Goal: Information Seeking & Learning: Learn about a topic

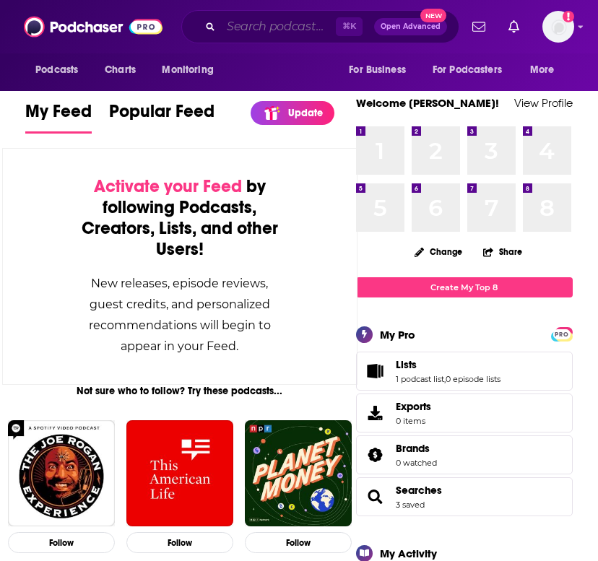
click at [258, 29] on input "Search podcasts, credits, & more..." at bounding box center [278, 26] width 115 height 23
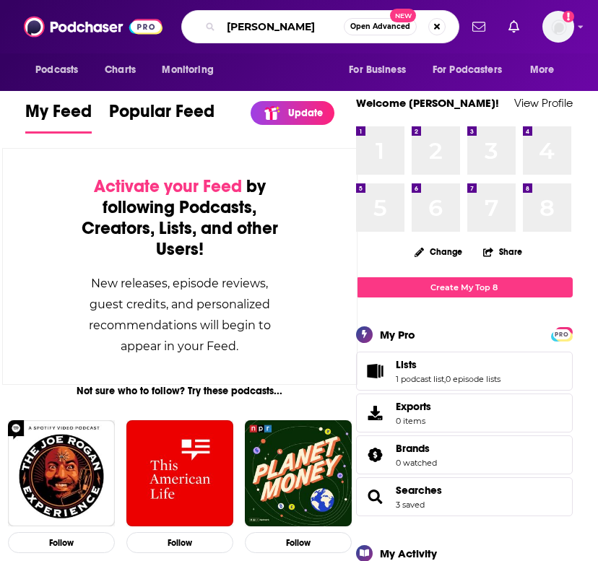
type input "[PERSON_NAME]"
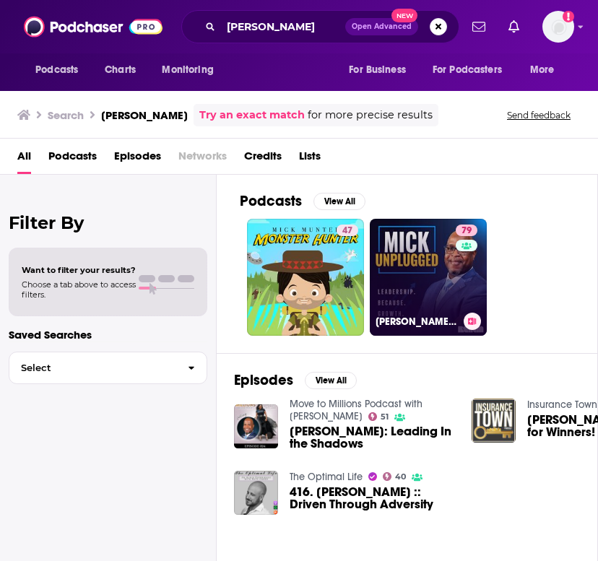
click at [418, 295] on link "79 [PERSON_NAME] Unplugged" at bounding box center [428, 277] width 117 height 117
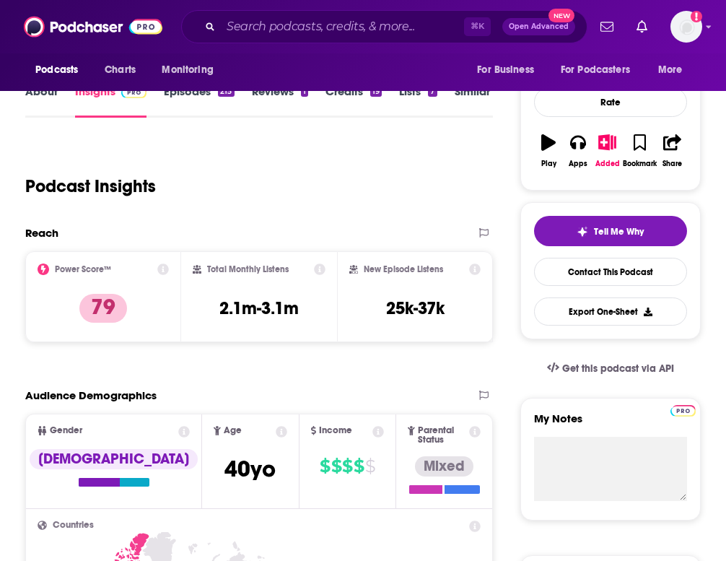
scroll to position [63, 0]
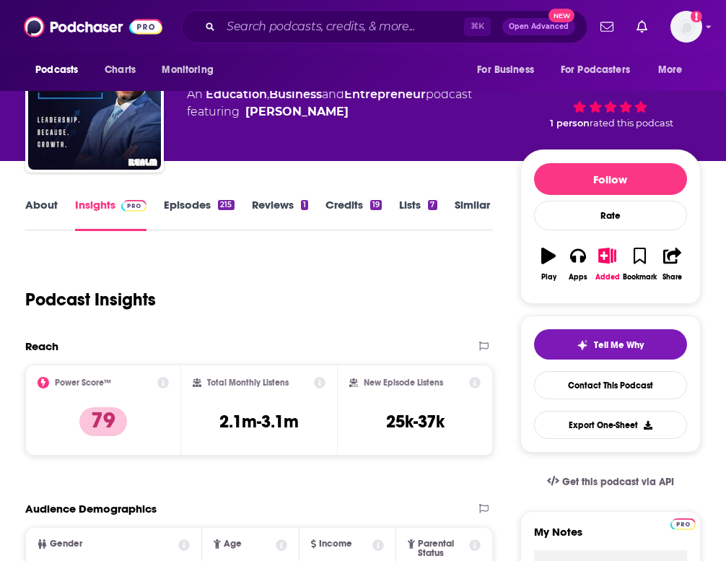
click at [85, 211] on link "Insights" at bounding box center [110, 214] width 71 height 33
click at [93, 206] on link "Insights" at bounding box center [110, 214] width 71 height 33
click at [104, 204] on link "Insights" at bounding box center [110, 214] width 71 height 33
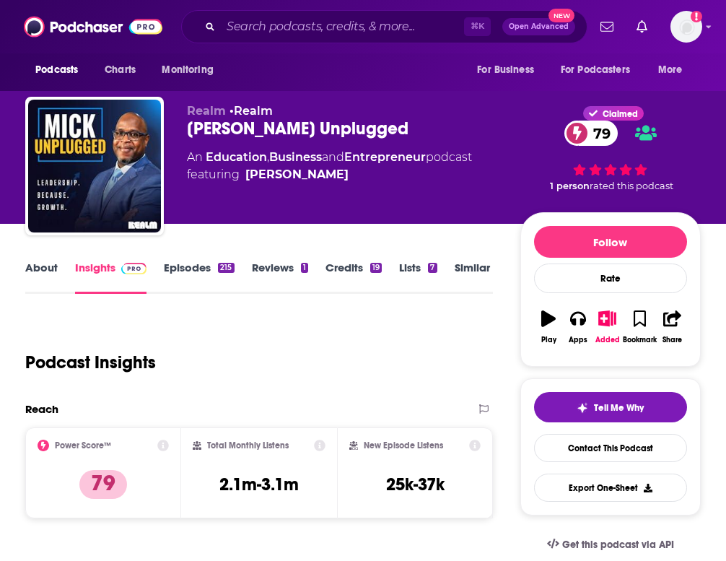
scroll to position [0, 0]
click at [278, 483] on h3 "2.1m-3.1m" at bounding box center [258, 485] width 79 height 22
click at [183, 267] on link "Episodes 215" at bounding box center [199, 277] width 70 height 33
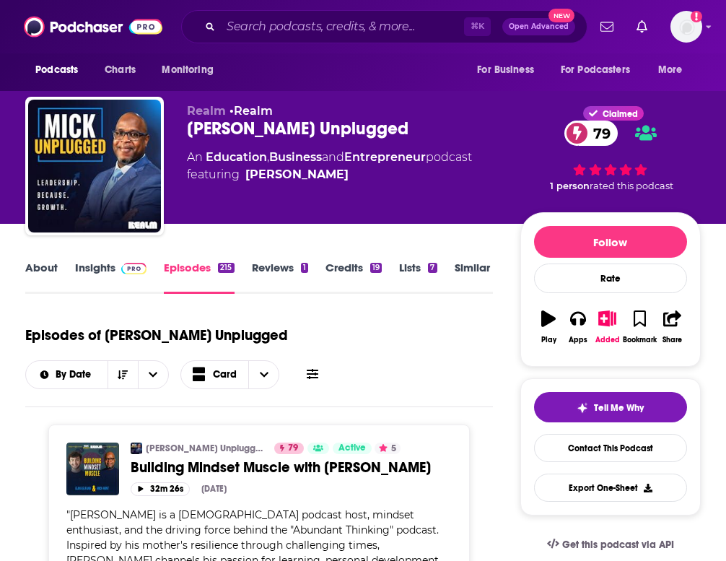
click at [39, 269] on link "About" at bounding box center [41, 277] width 32 height 33
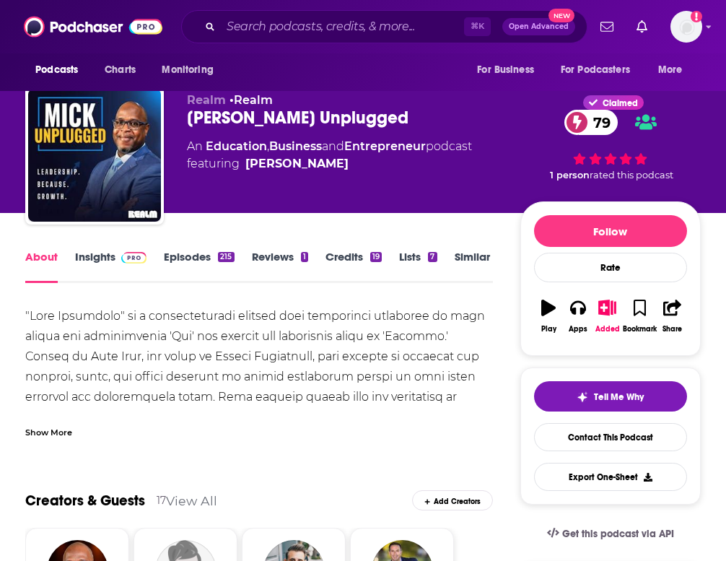
scroll to position [14, 0]
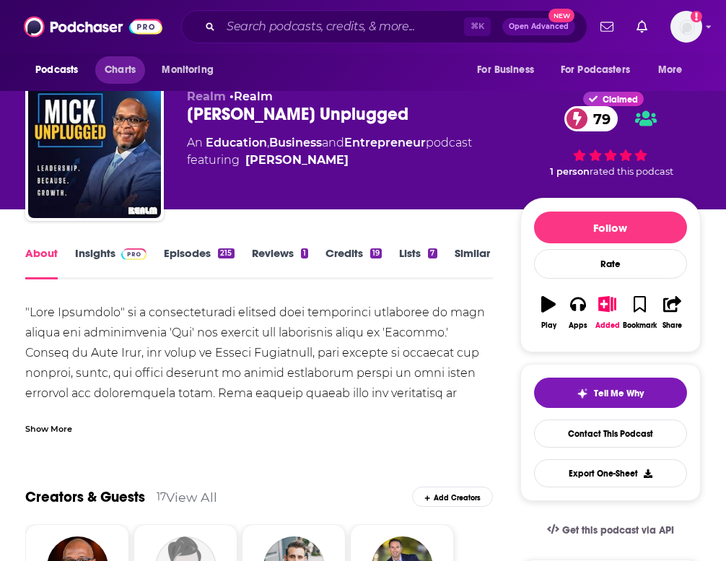
click at [116, 66] on span "Charts" at bounding box center [120, 70] width 31 height 20
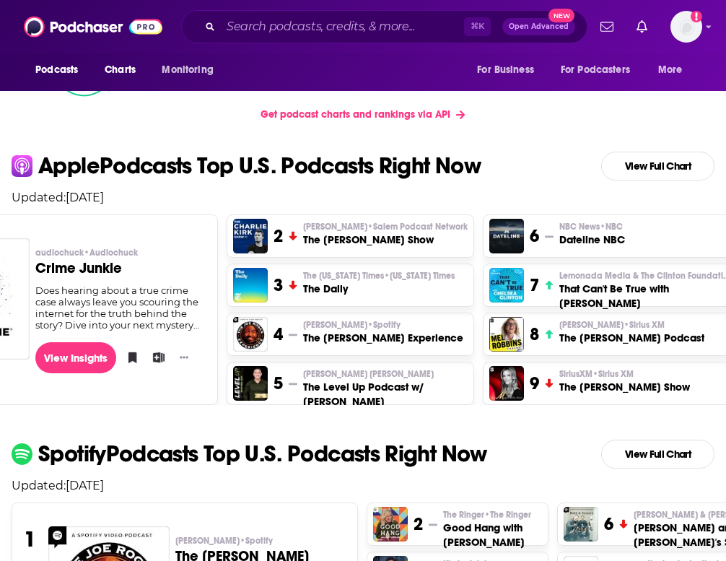
scroll to position [0, 139]
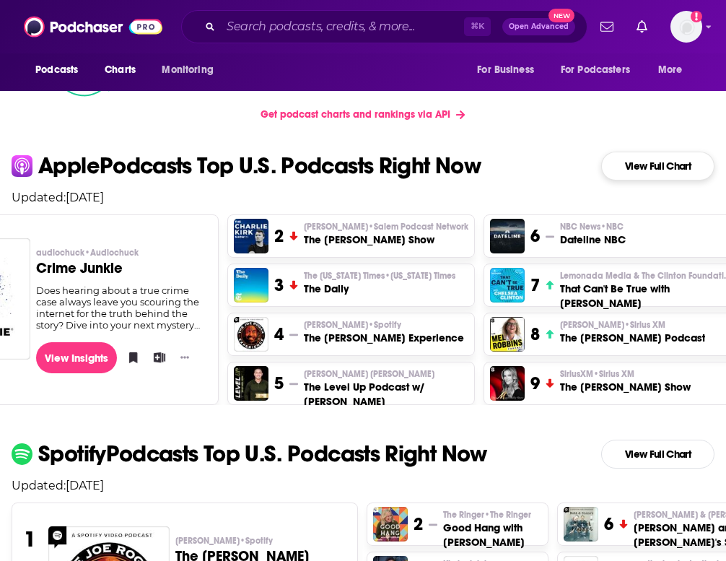
click at [597, 166] on link "View Full Chart" at bounding box center [657, 166] width 113 height 29
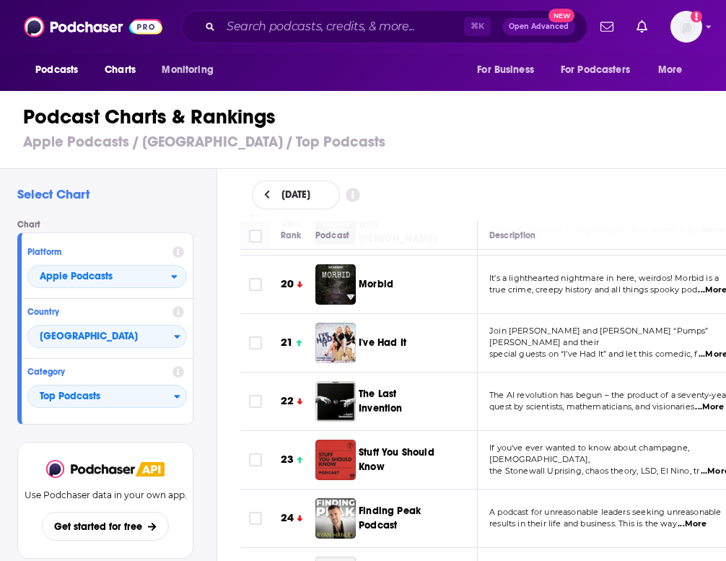
scroll to position [1188, 0]
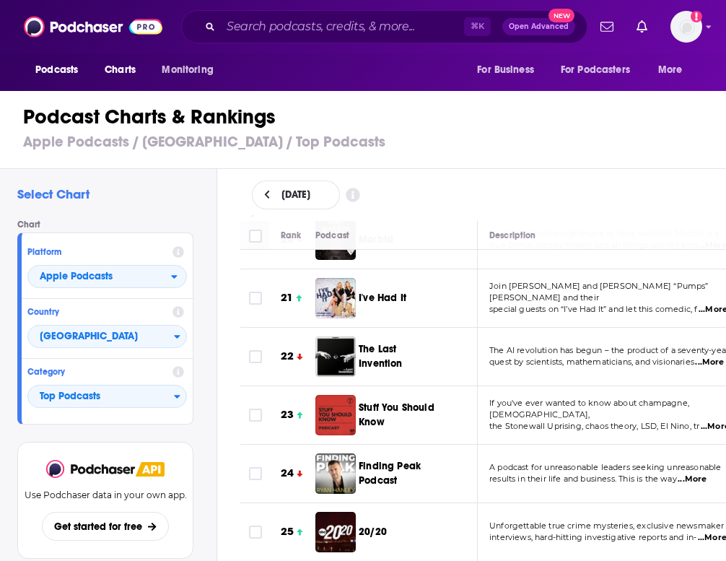
click at [269, 190] on icon at bounding box center [267, 195] width 6 height 10
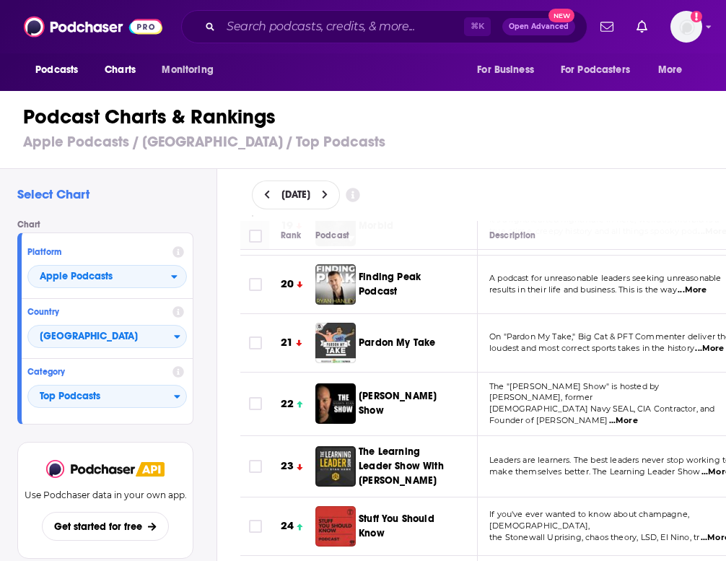
scroll to position [1146, 0]
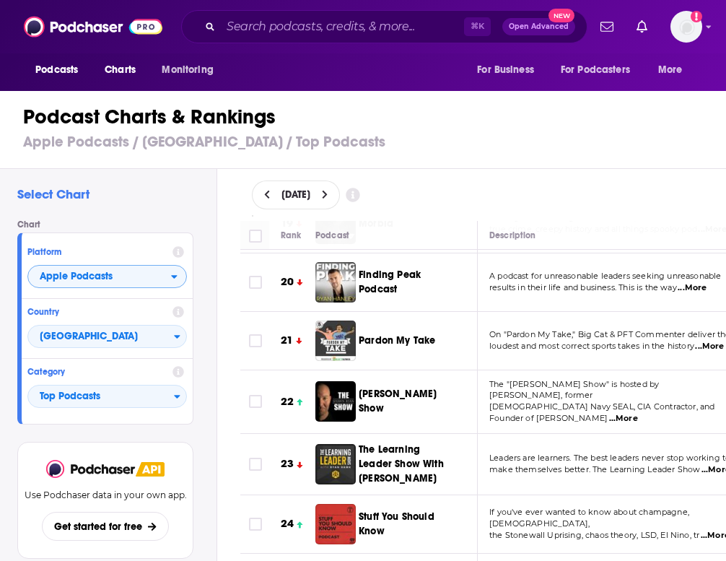
click at [165, 279] on span "Apple Podcasts" at bounding box center [99, 277] width 143 height 25
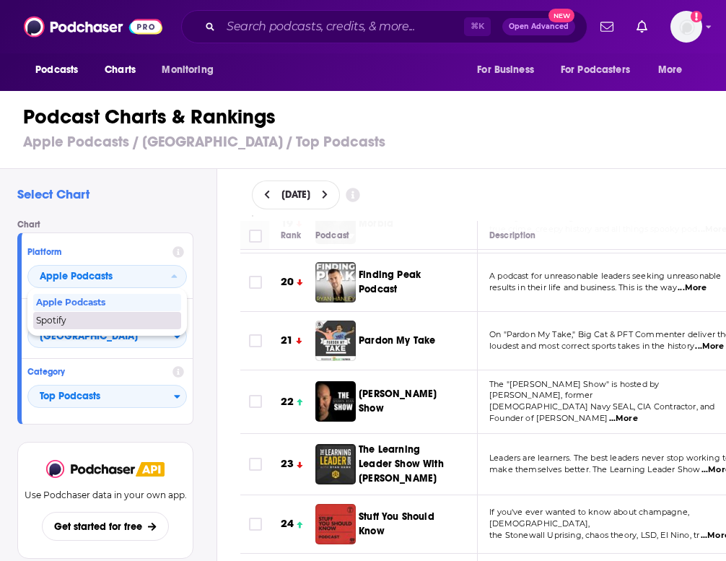
click at [137, 323] on span "Spotify" at bounding box center [106, 320] width 141 height 9
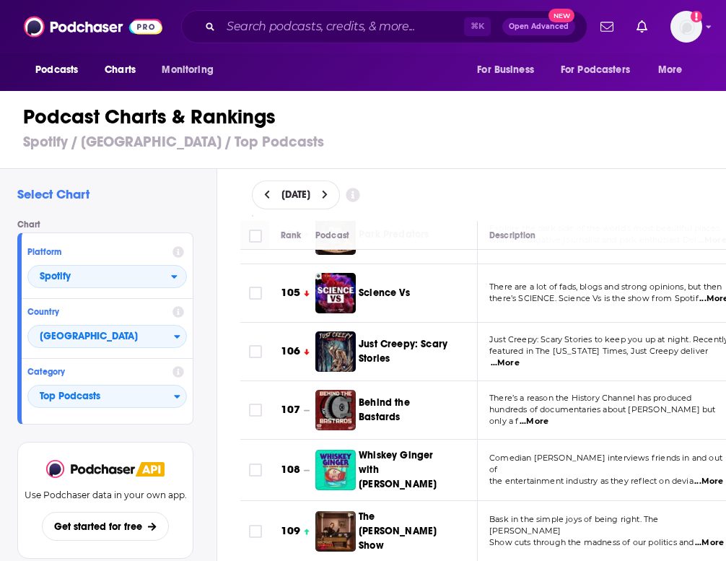
scroll to position [6324, 0]
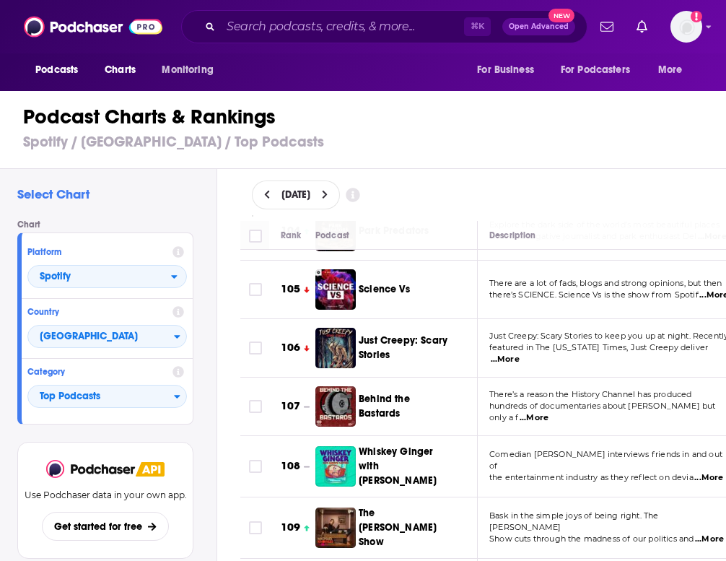
click at [97, 118] on h1 "Podcast Charts & Rankings" at bounding box center [369, 117] width 692 height 26
click at [126, 147] on h3 "Spotify / [GEOGRAPHIC_DATA] / Top Podcasts" at bounding box center [369, 142] width 692 height 18
click at [227, 140] on h3 "Spotify / [GEOGRAPHIC_DATA] / Top Podcasts" at bounding box center [369, 142] width 692 height 18
click at [121, 69] on span "Charts" at bounding box center [120, 70] width 31 height 20
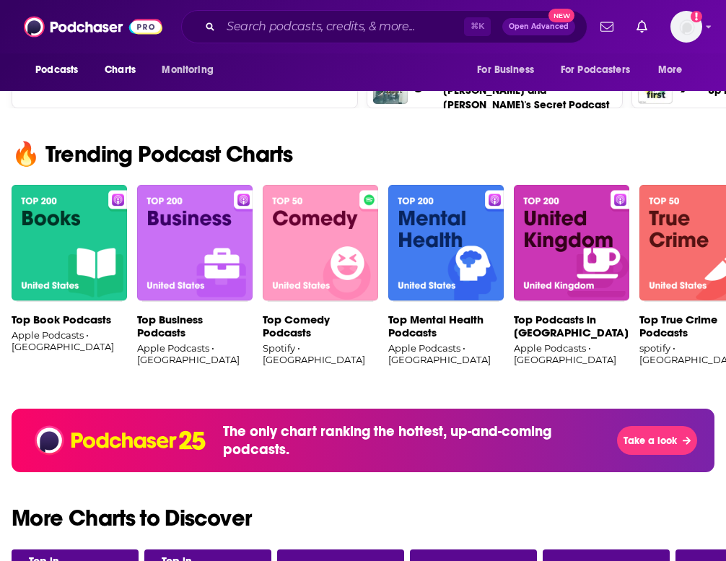
scroll to position [892, 0]
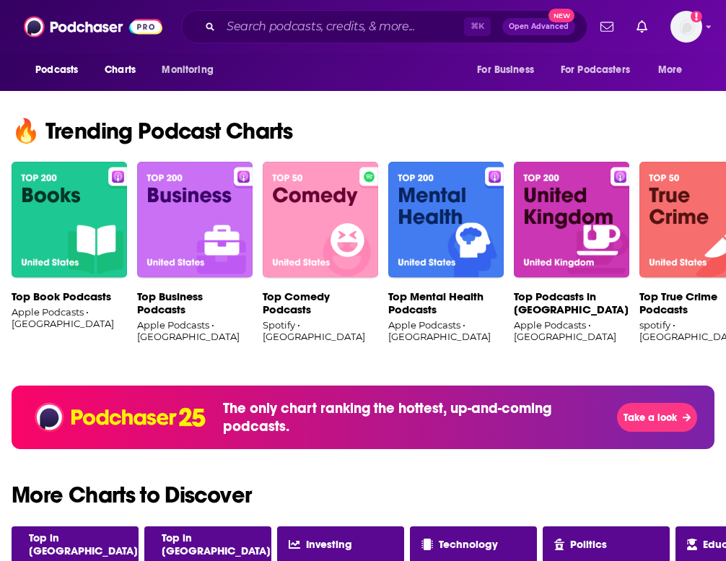
click at [204, 233] on img at bounding box center [195, 220] width 116 height 117
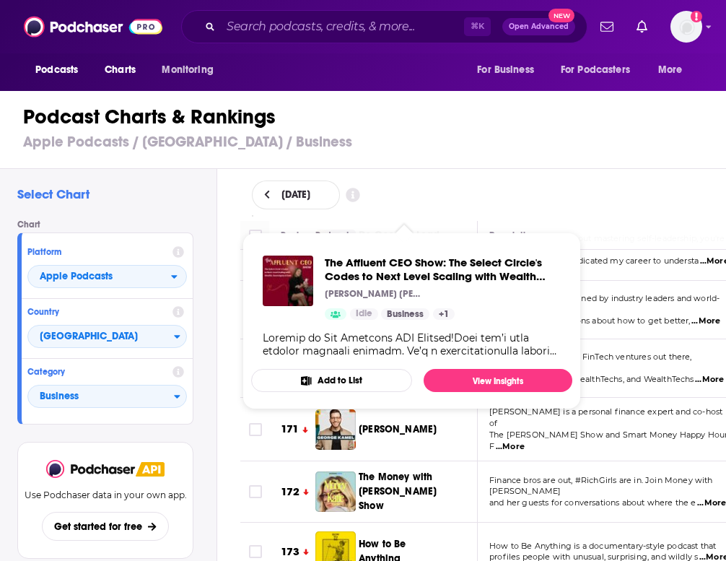
scroll to position [10492, 0]
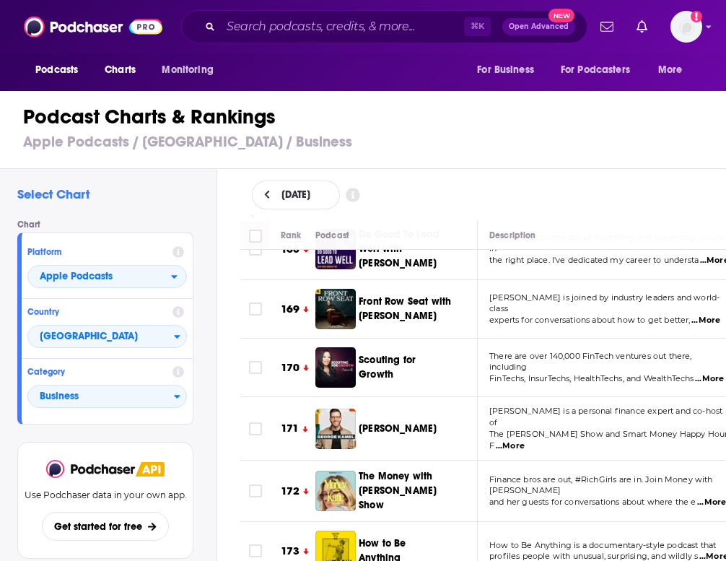
click at [597, 551] on p "profiles people with unusual, surprising, and wildly s ...More" at bounding box center [611, 557] width 243 height 12
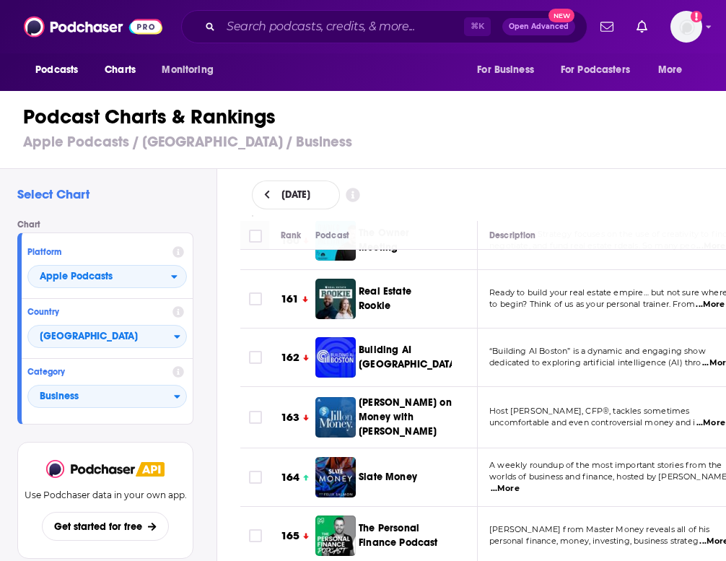
scroll to position [9965, 0]
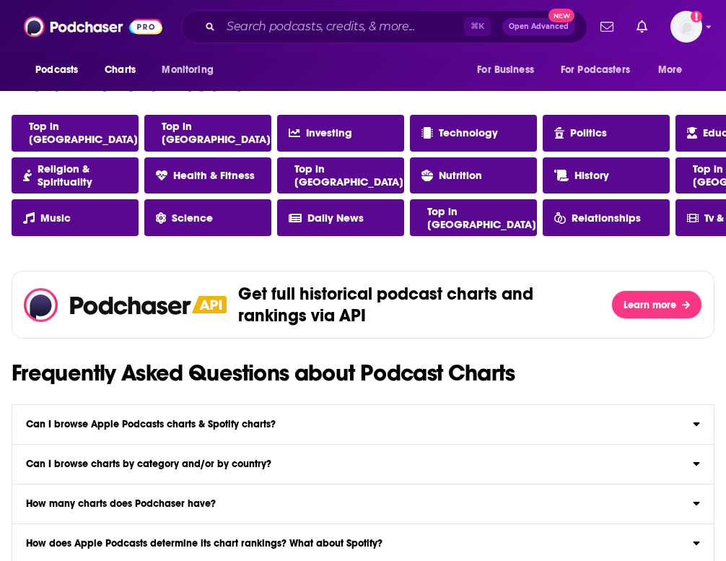
scroll to position [1305, 0]
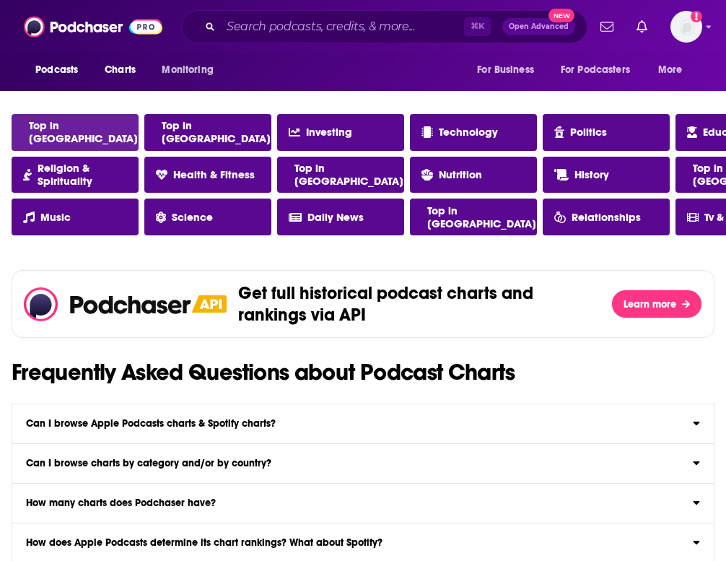
click at [64, 130] on span "Top in [GEOGRAPHIC_DATA]" at bounding box center [83, 132] width 109 height 26
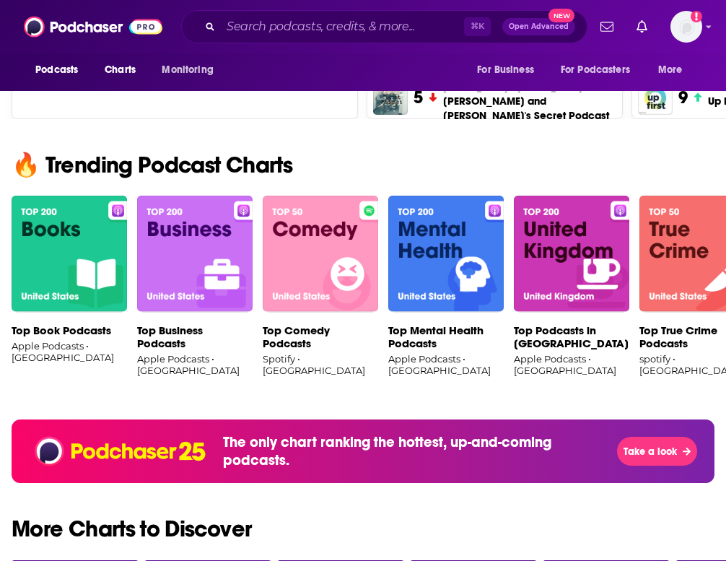
scroll to position [923, 0]
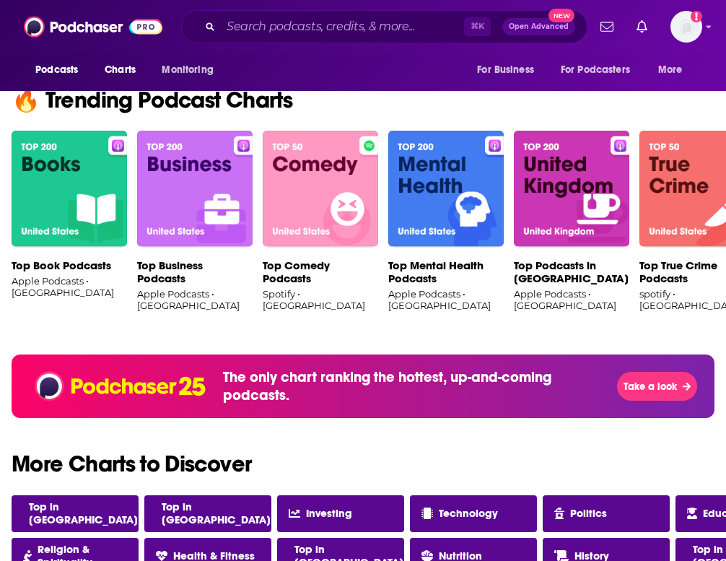
click at [162, 278] on p "Top Business Podcasts" at bounding box center [195, 272] width 116 height 26
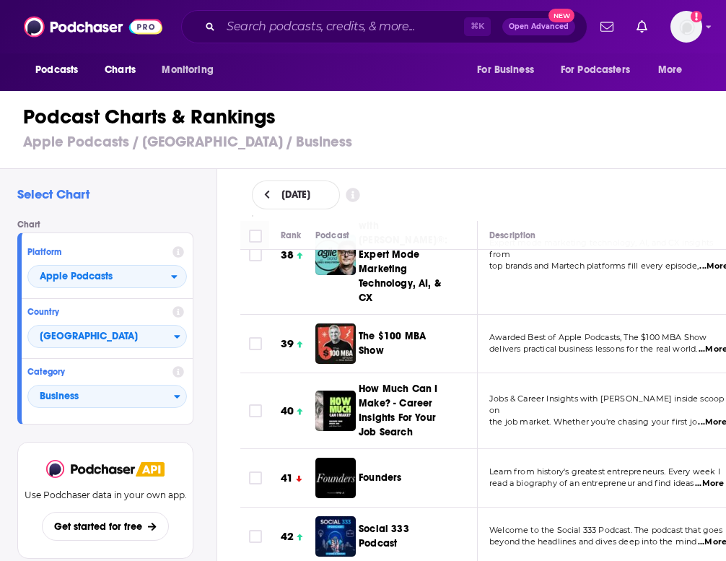
scroll to position [2336, 0]
